Goal: Task Accomplishment & Management: Complete application form

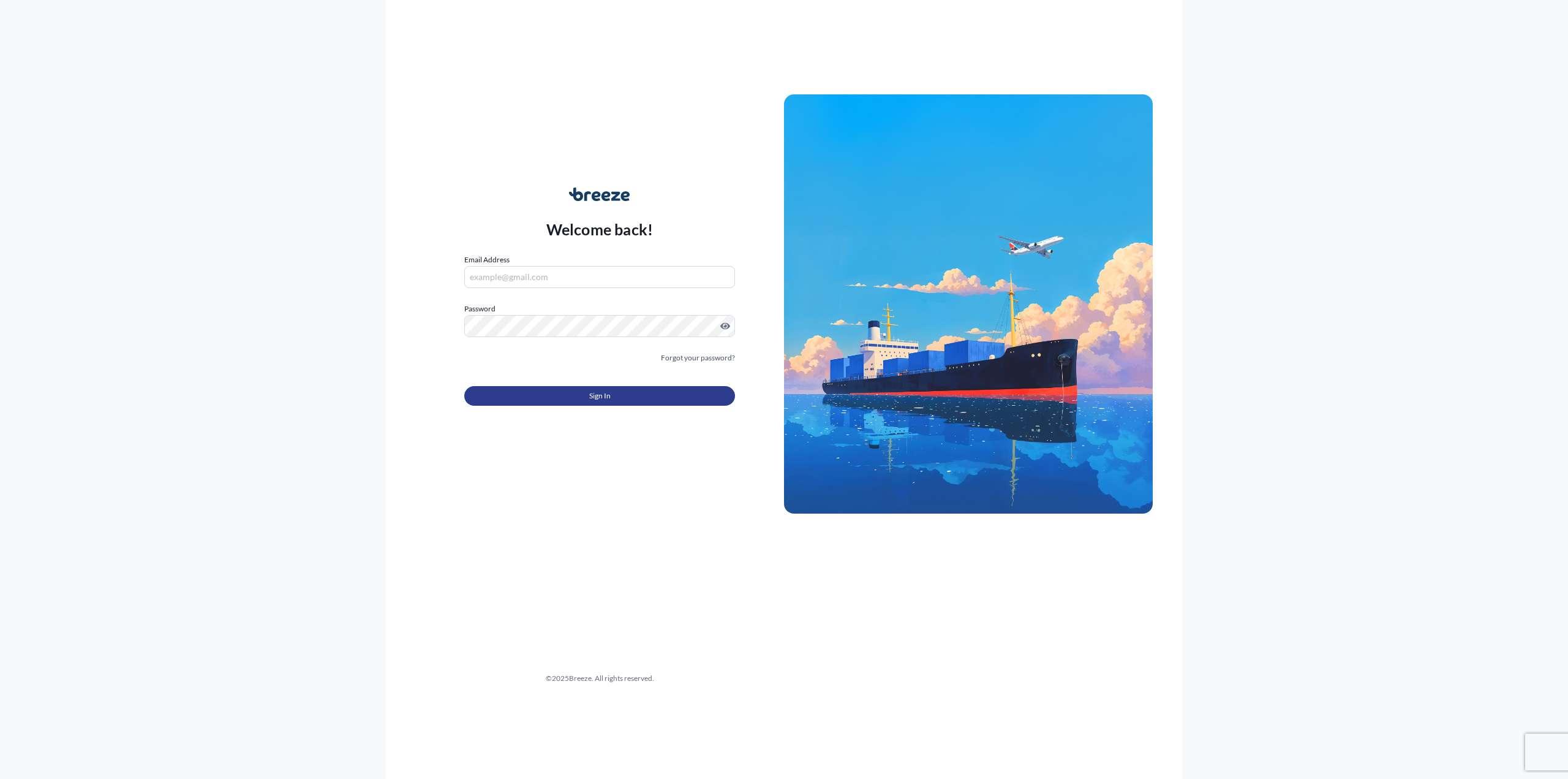
type input "[PERSON_NAME][EMAIL_ADDRESS][PERSON_NAME][DOMAIN_NAME]"
click at [586, 397] on button "Sign In" at bounding box center [599, 396] width 270 height 19
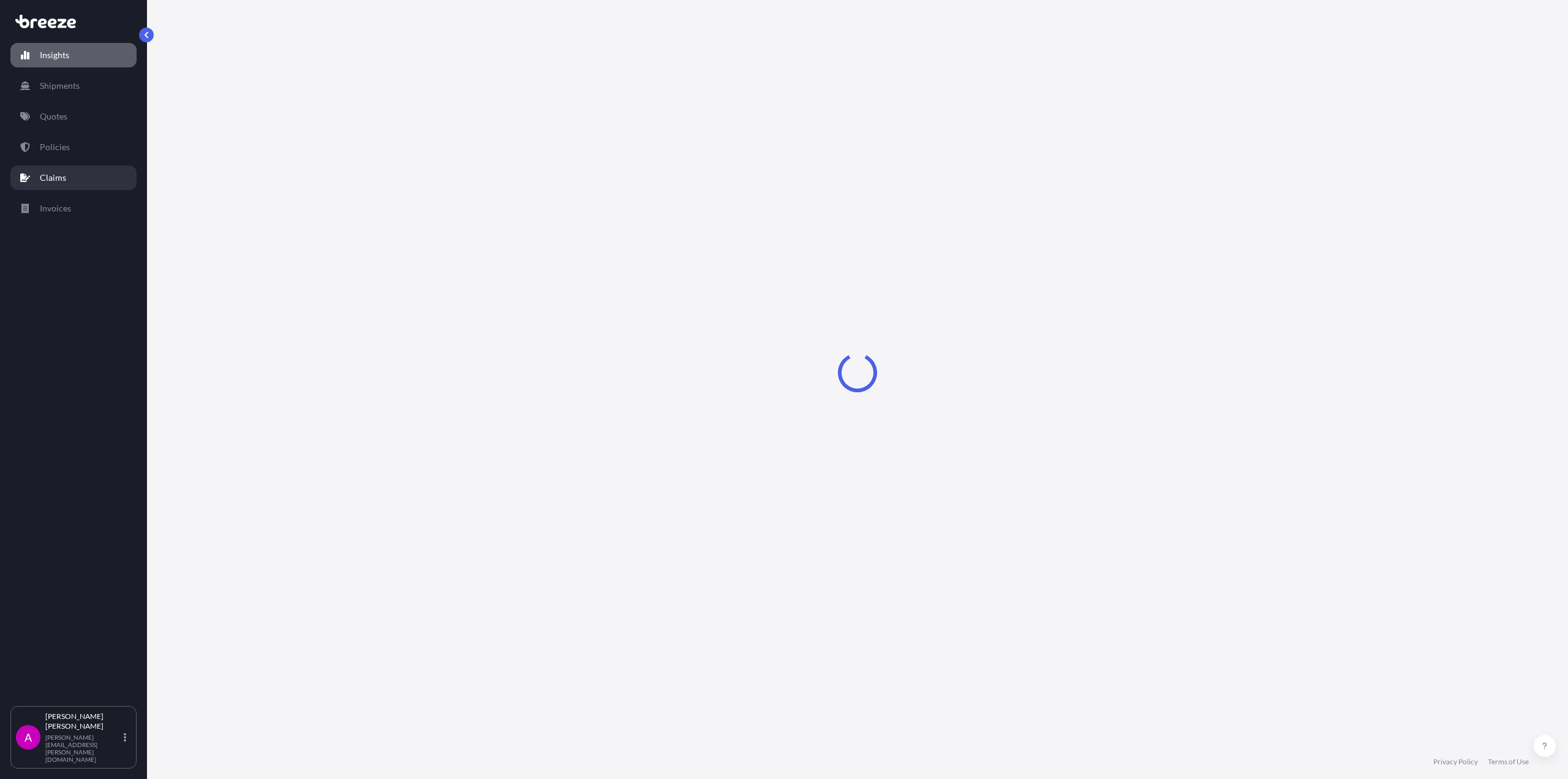
select select "2025"
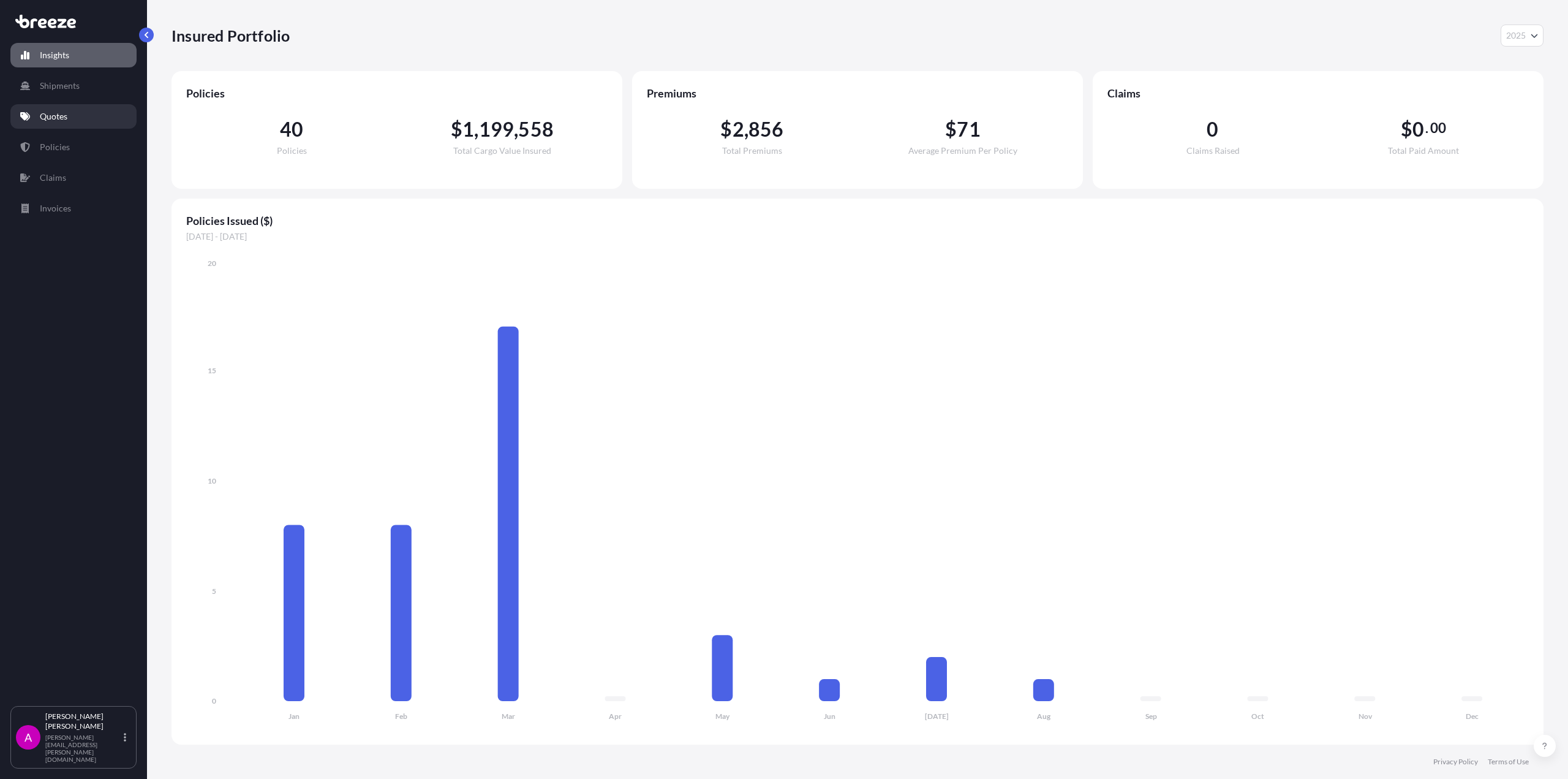
click at [69, 115] on link "Quotes" at bounding box center [73, 116] width 126 height 25
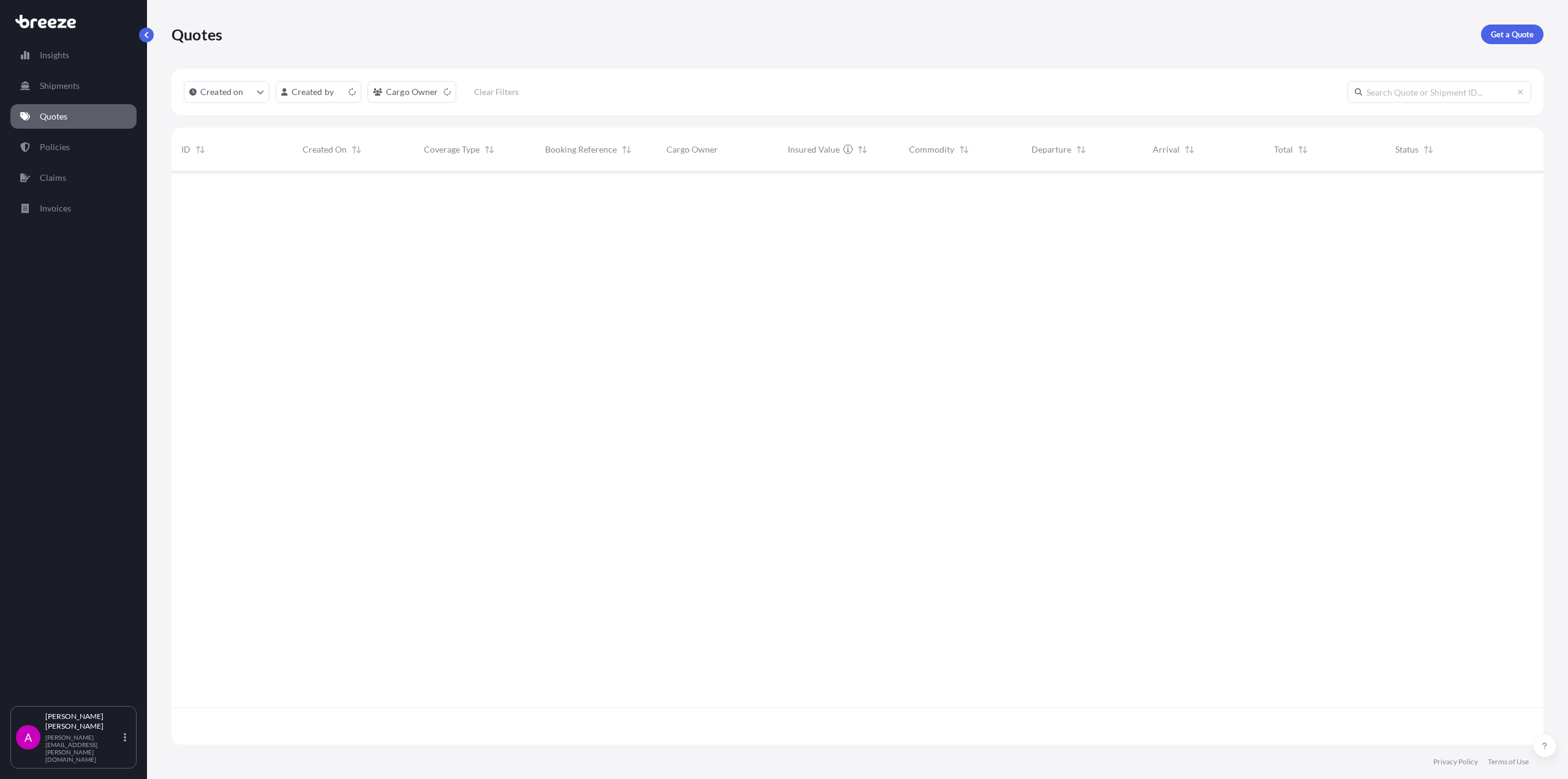
scroll to position [571, 1362]
click at [1524, 194] on icon "button" at bounding box center [1525, 192] width 7 height 7
click at [1524, 192] on icon "button" at bounding box center [1525, 191] width 2 height 6
click at [362, 194] on div "[DATE] NA [PERSON_NAME]" at bounding box center [353, 192] width 102 height 23
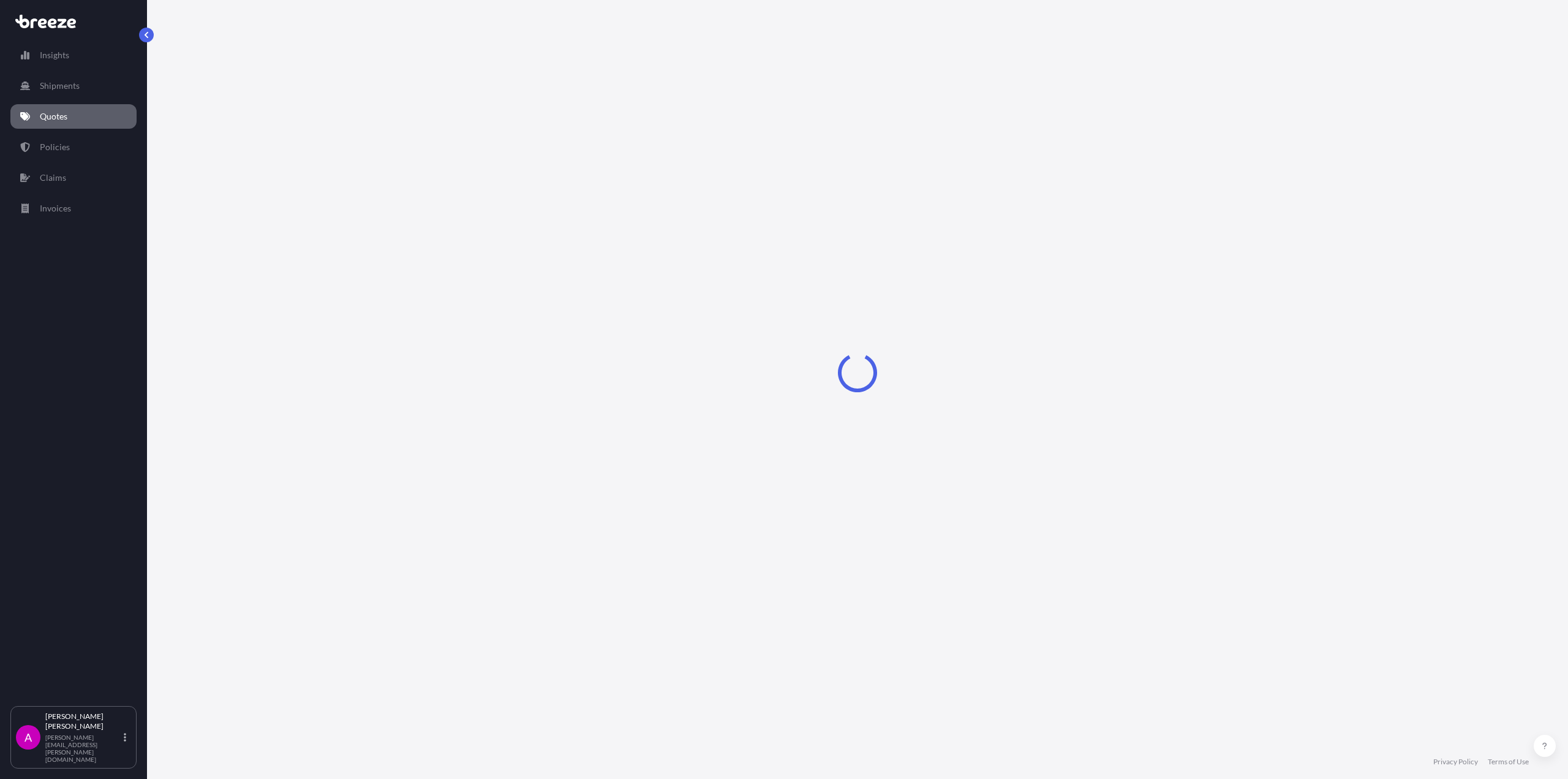
scroll to position [445, 0]
select select "Sea"
select select "1"
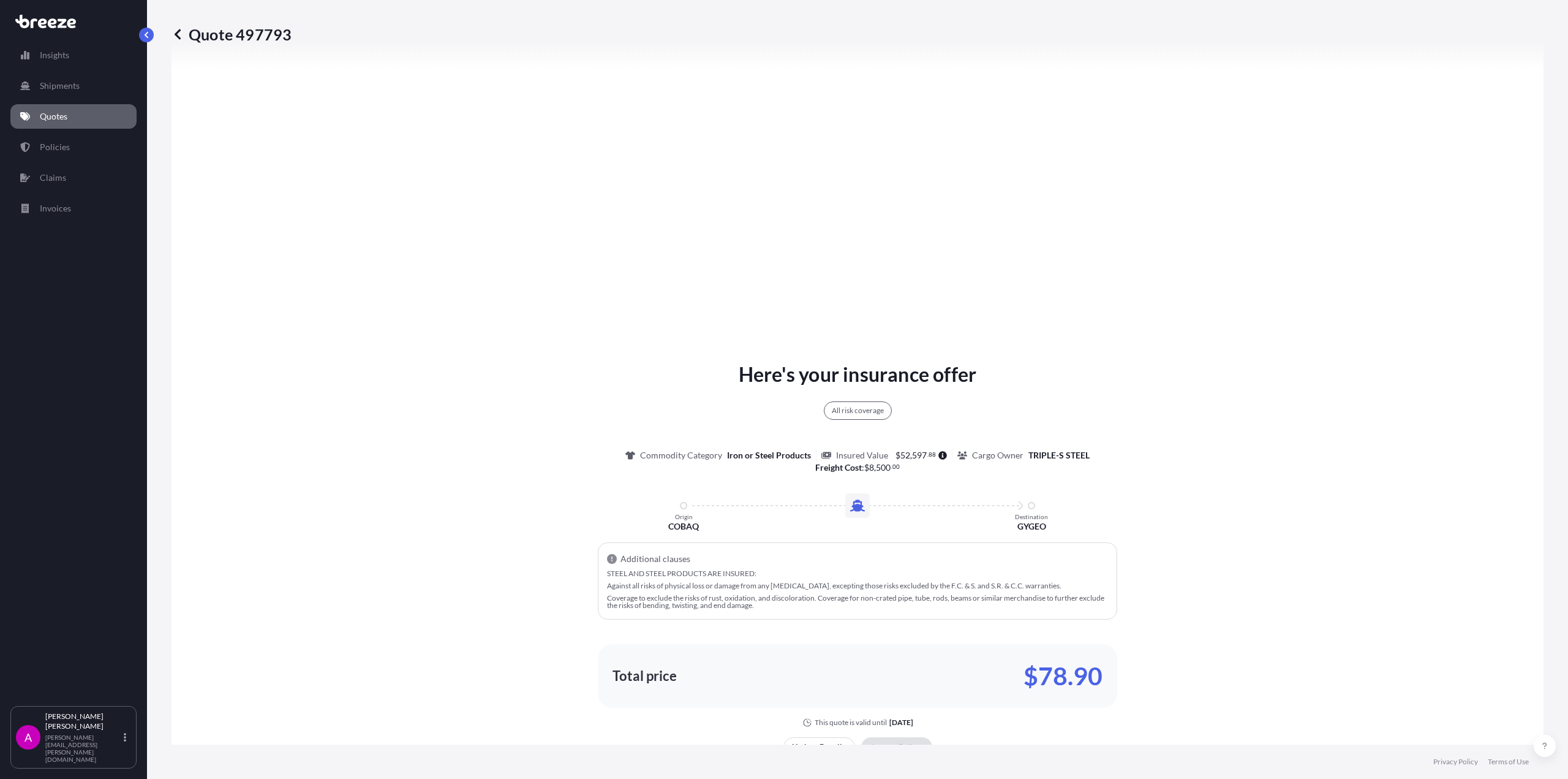
scroll to position [1462, 0]
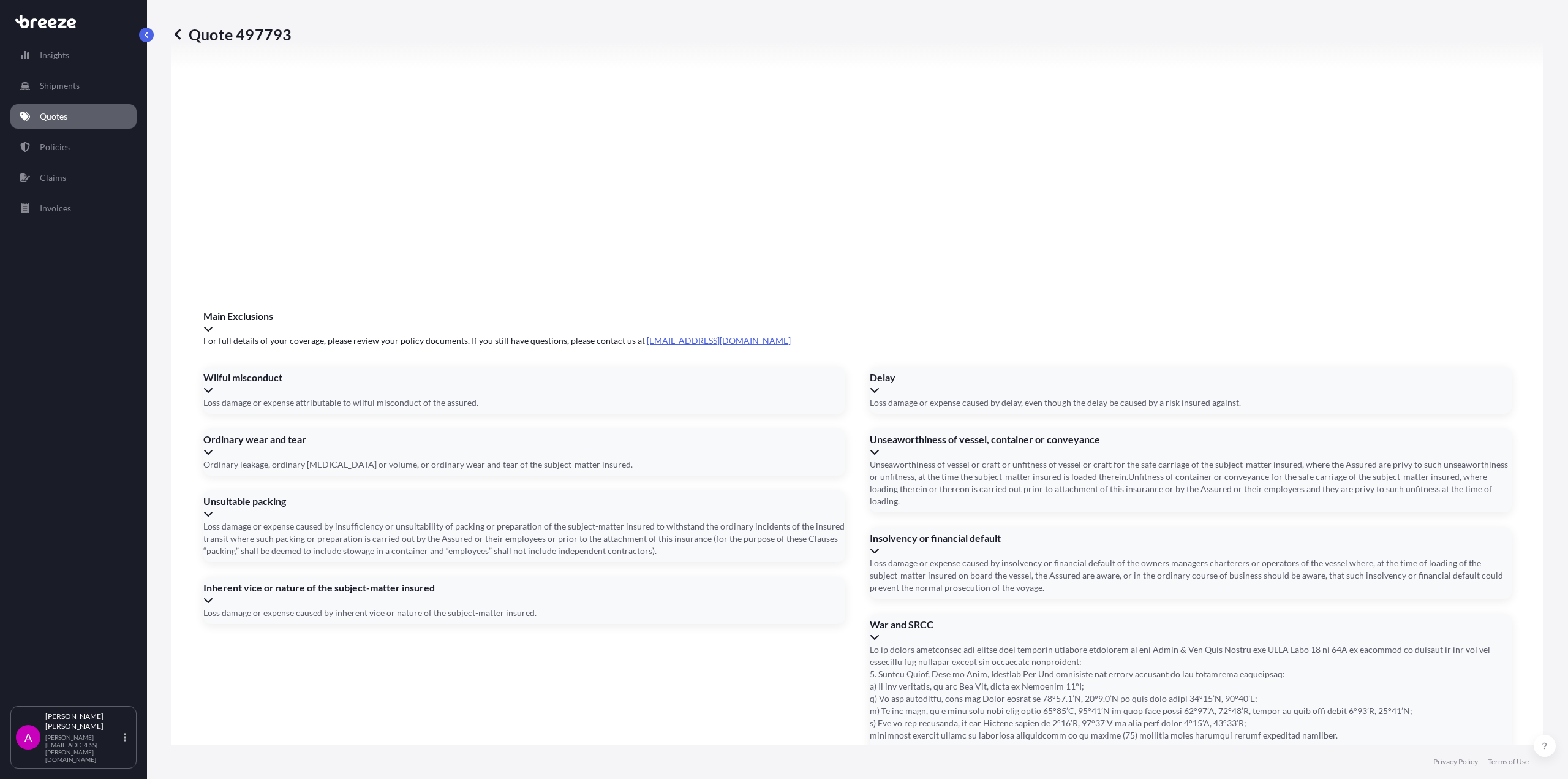
click at [795, 439] on button "9" at bounding box center [790, 436] width 19 height 19
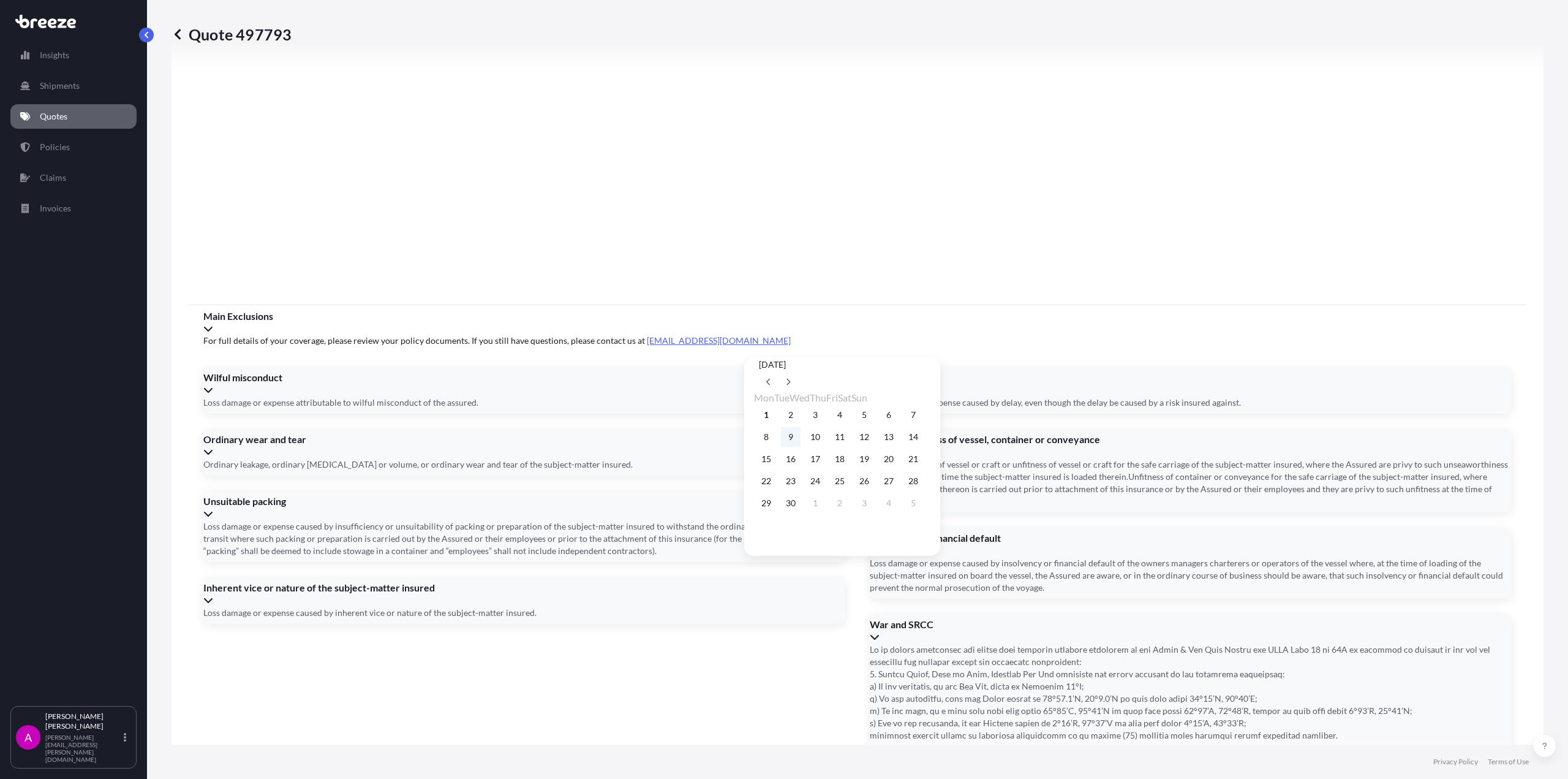
type input "[DATE]"
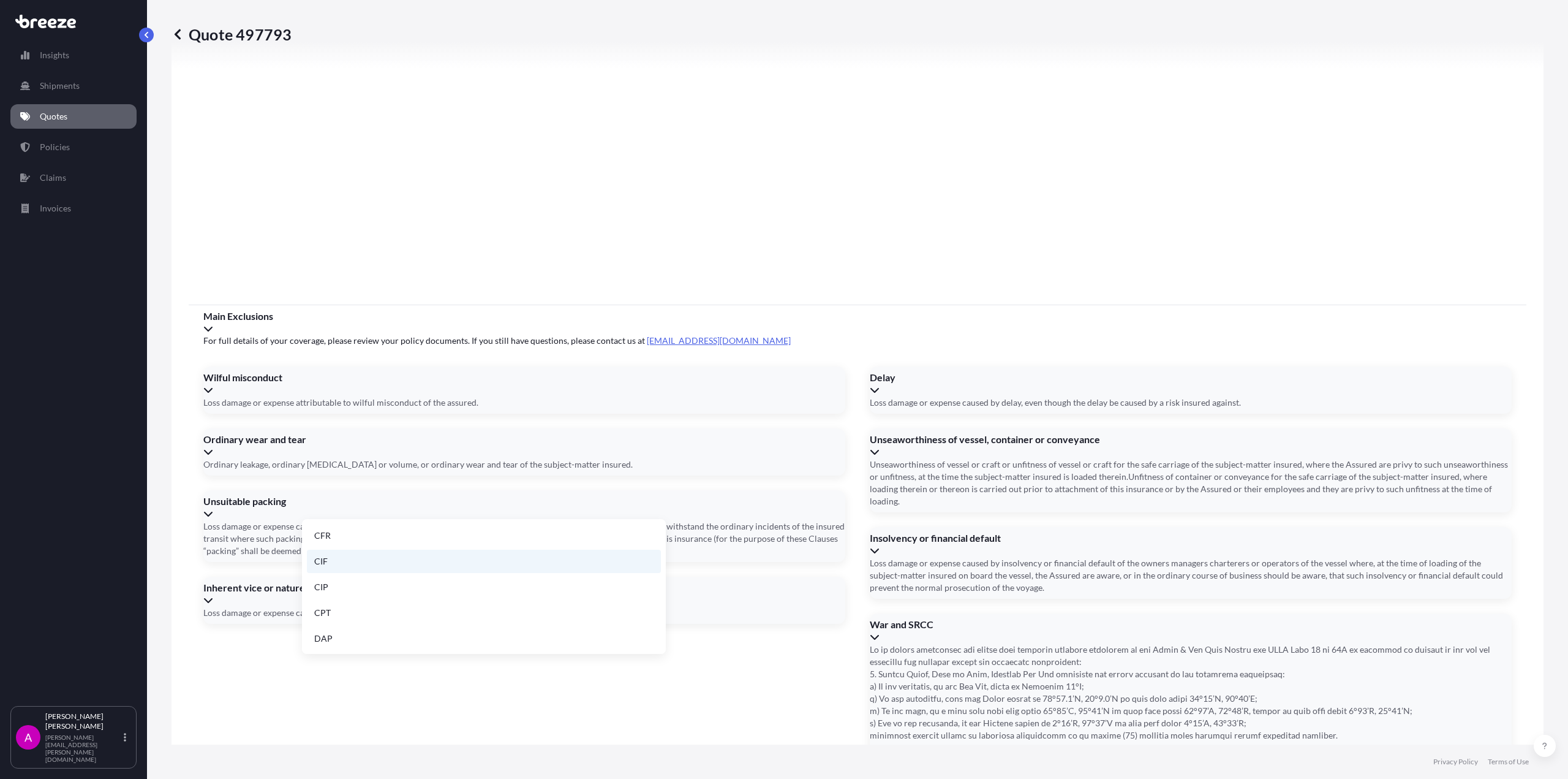
click at [323, 558] on li "CIF" at bounding box center [483, 561] width 354 height 23
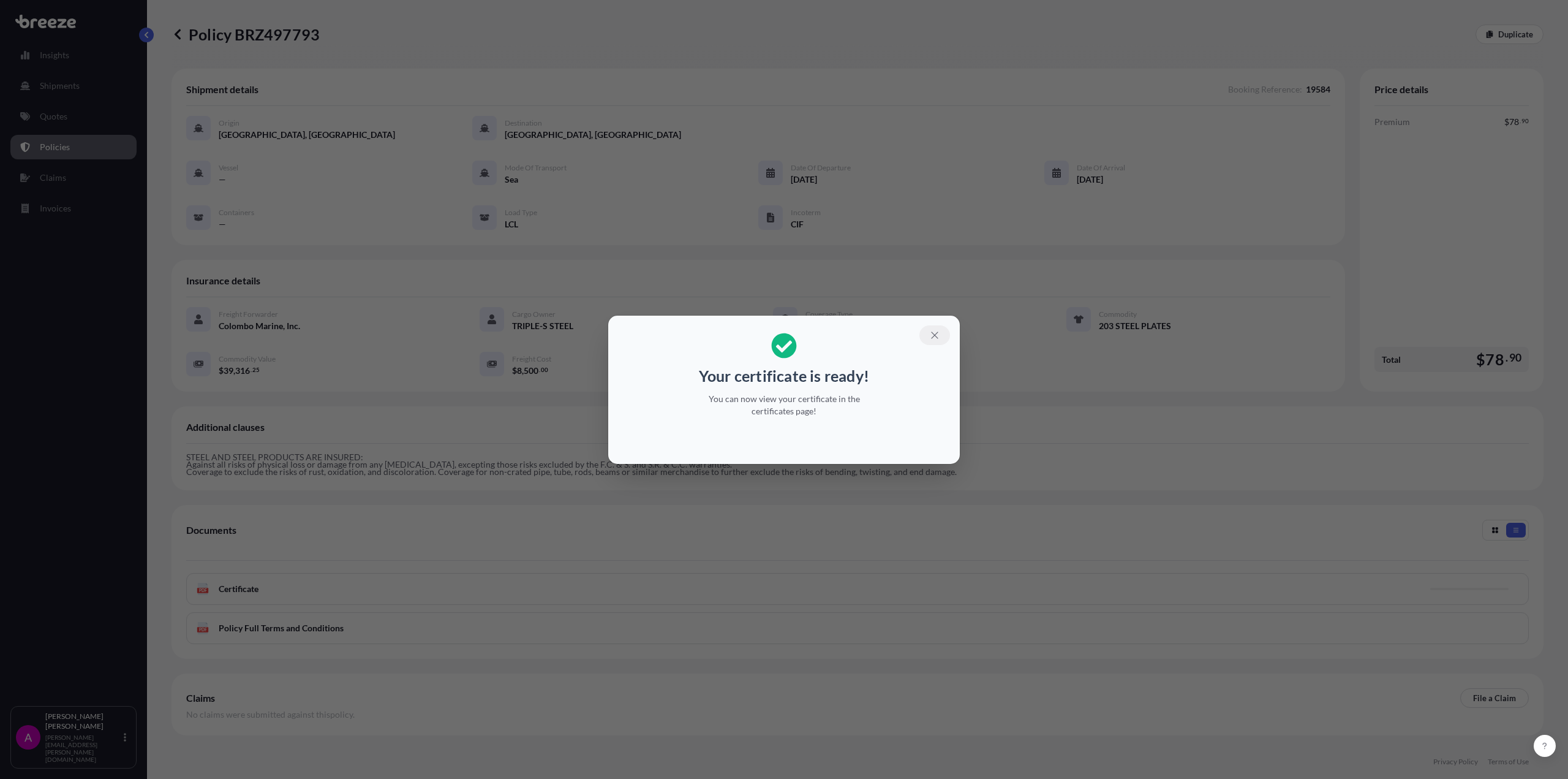
click at [936, 333] on icon "button" at bounding box center [934, 335] width 7 height 7
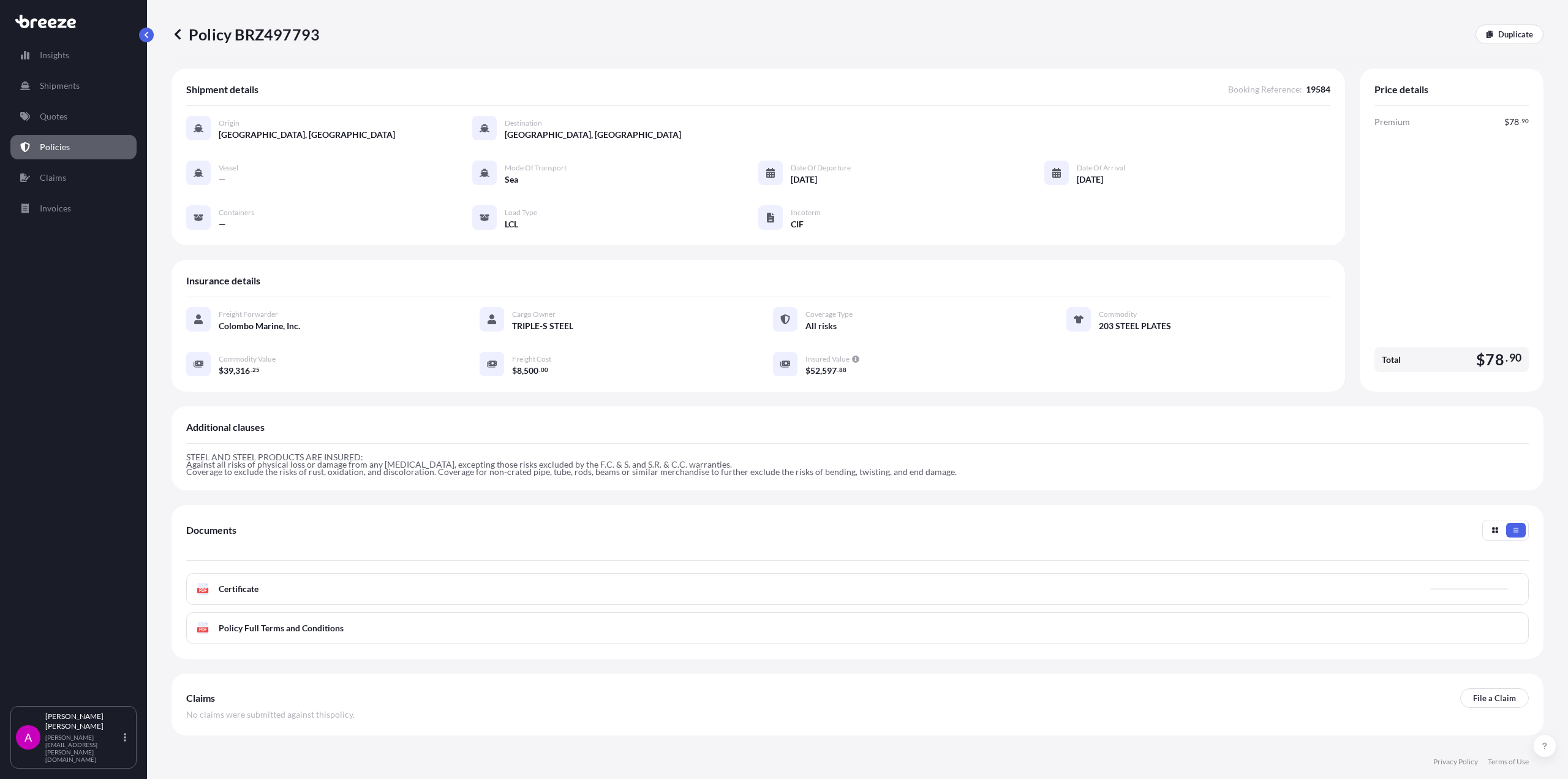
scroll to position [45, 0]
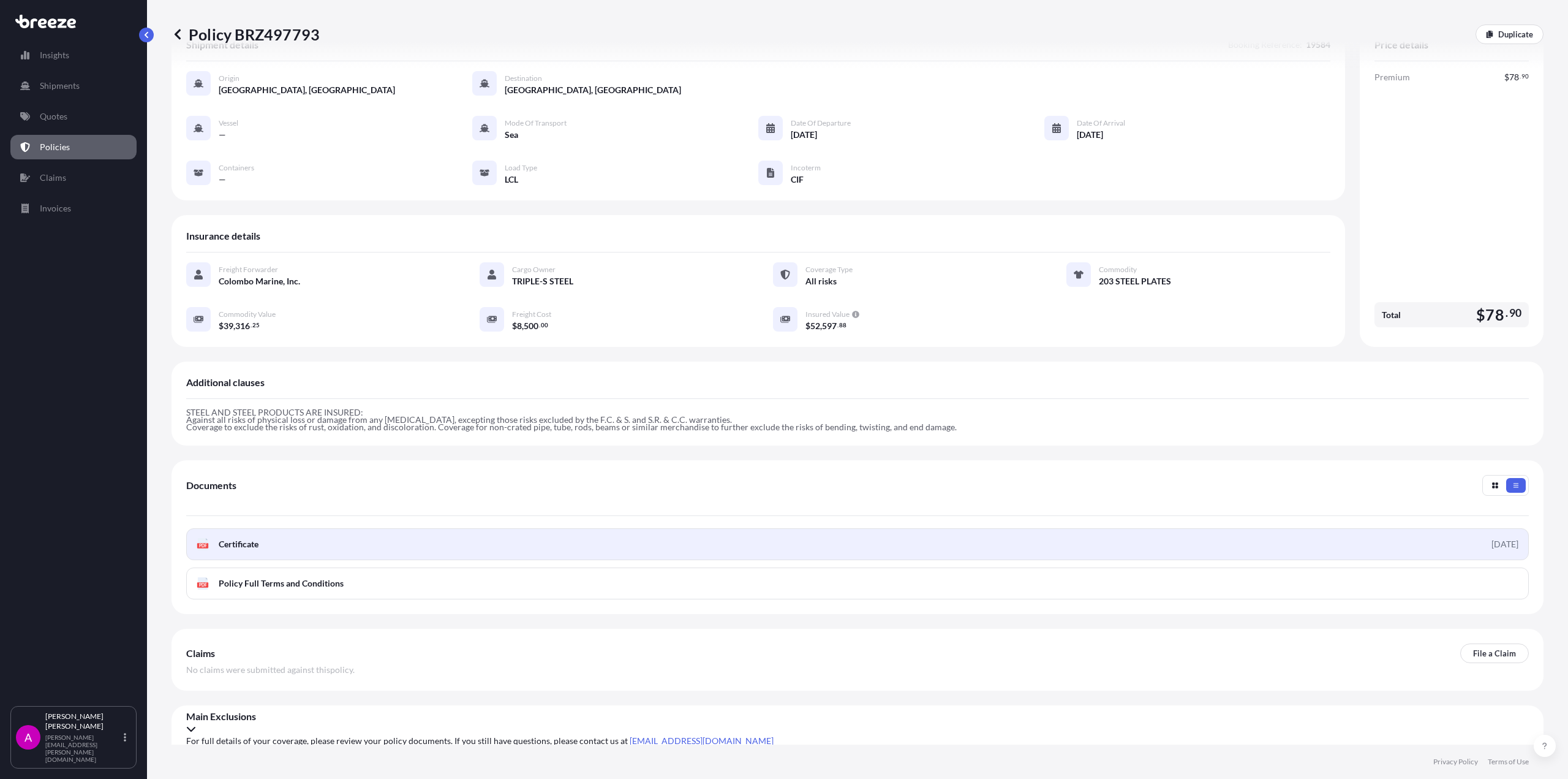
click at [231, 544] on span "Certificate" at bounding box center [238, 544] width 40 height 12
